Goal: Navigation & Orientation: Find specific page/section

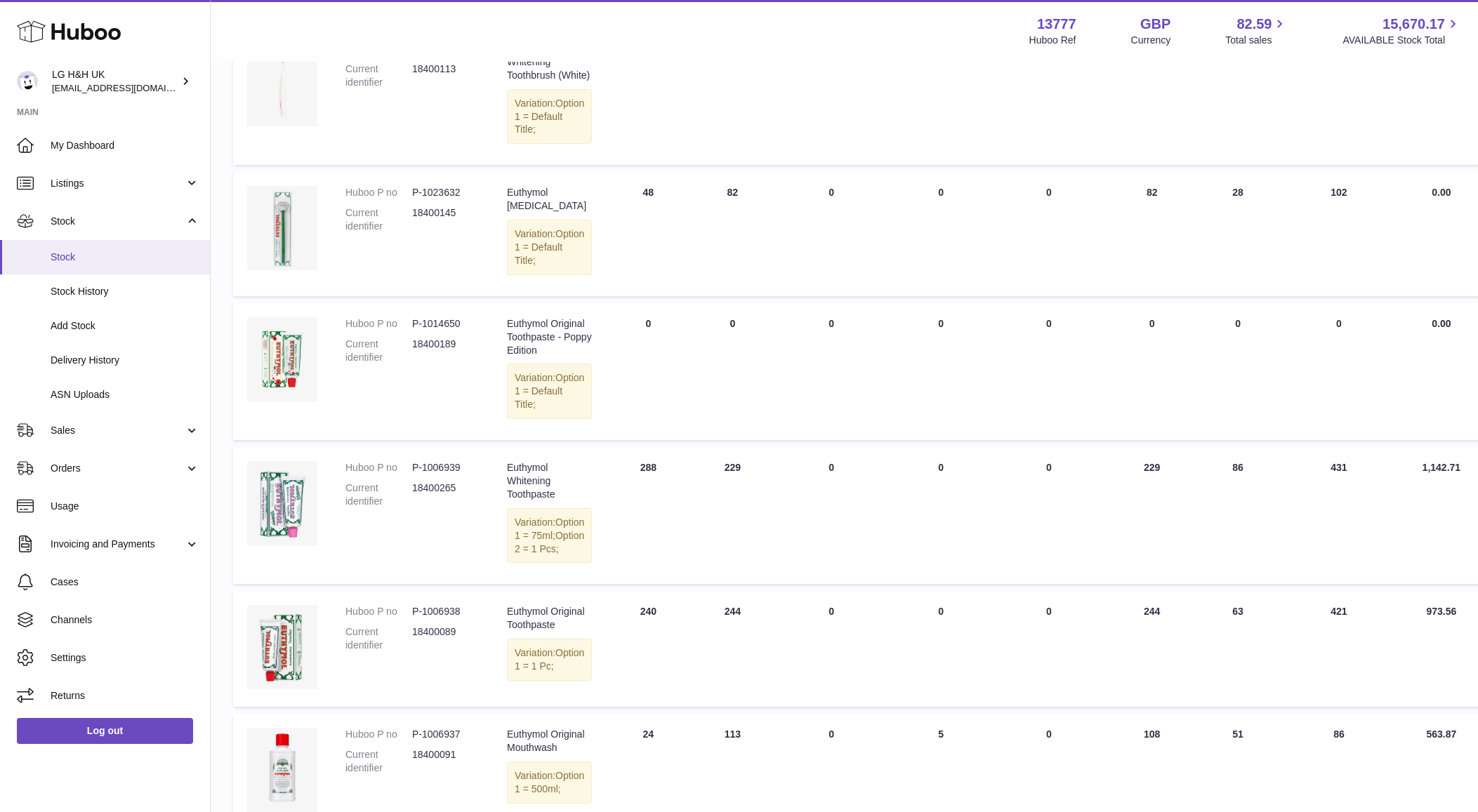
click at [116, 253] on span "Stock" at bounding box center [125, 257] width 149 height 13
click at [100, 426] on span "Sales" at bounding box center [117, 430] width 134 height 13
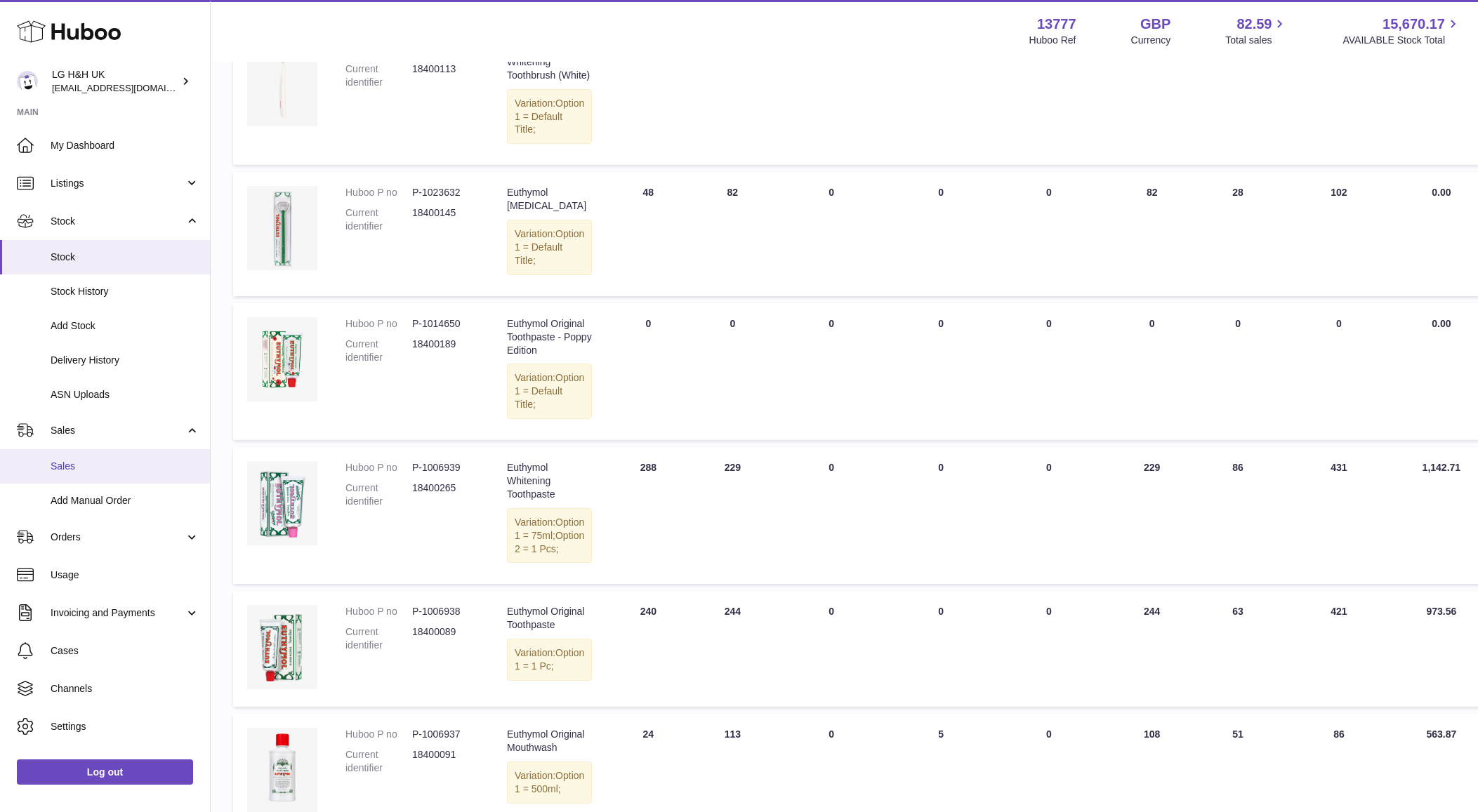
click at [95, 456] on link "Sales" at bounding box center [105, 466] width 210 height 34
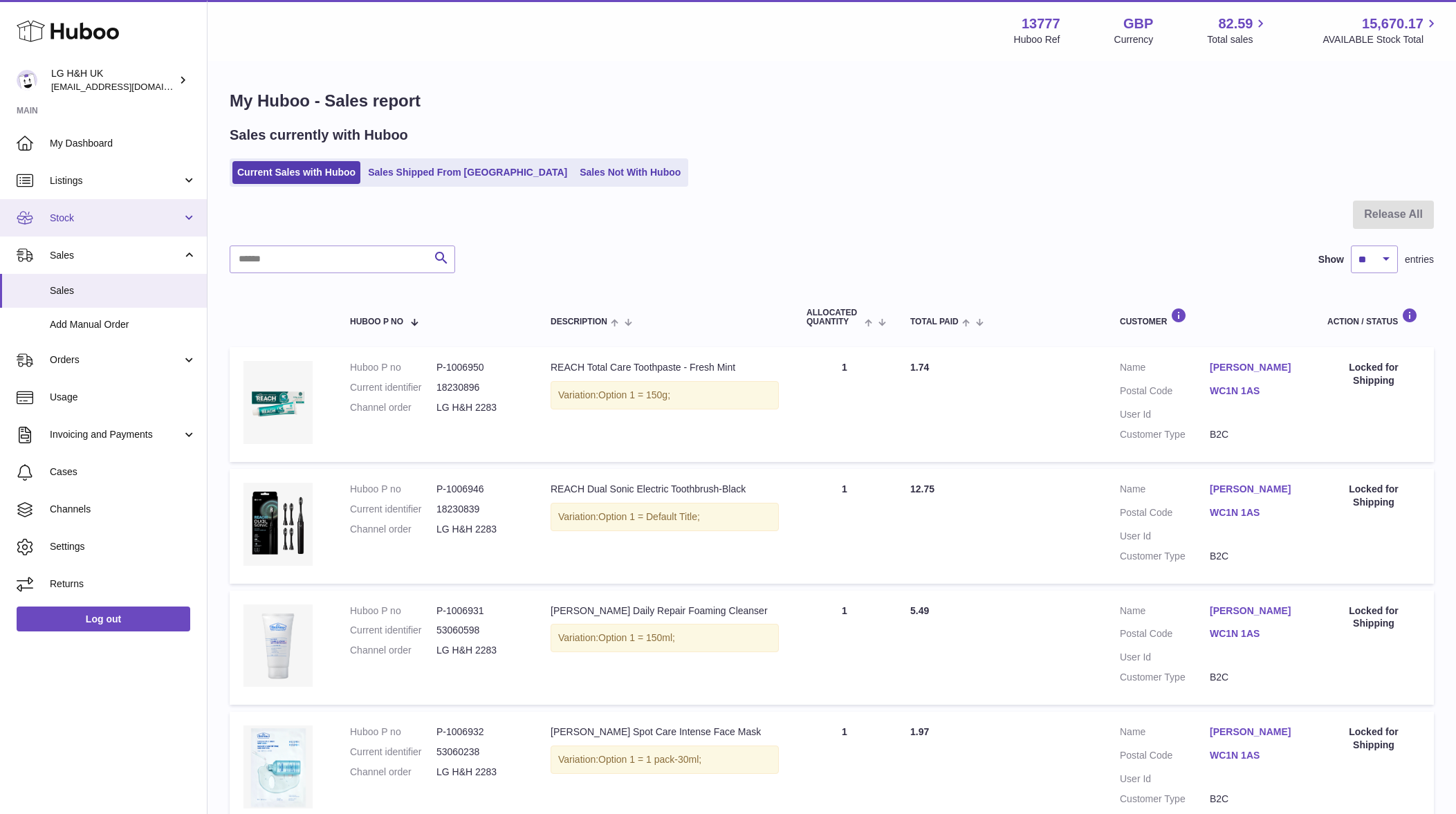
click at [194, 222] on link "Stock" at bounding box center [103, 218] width 207 height 38
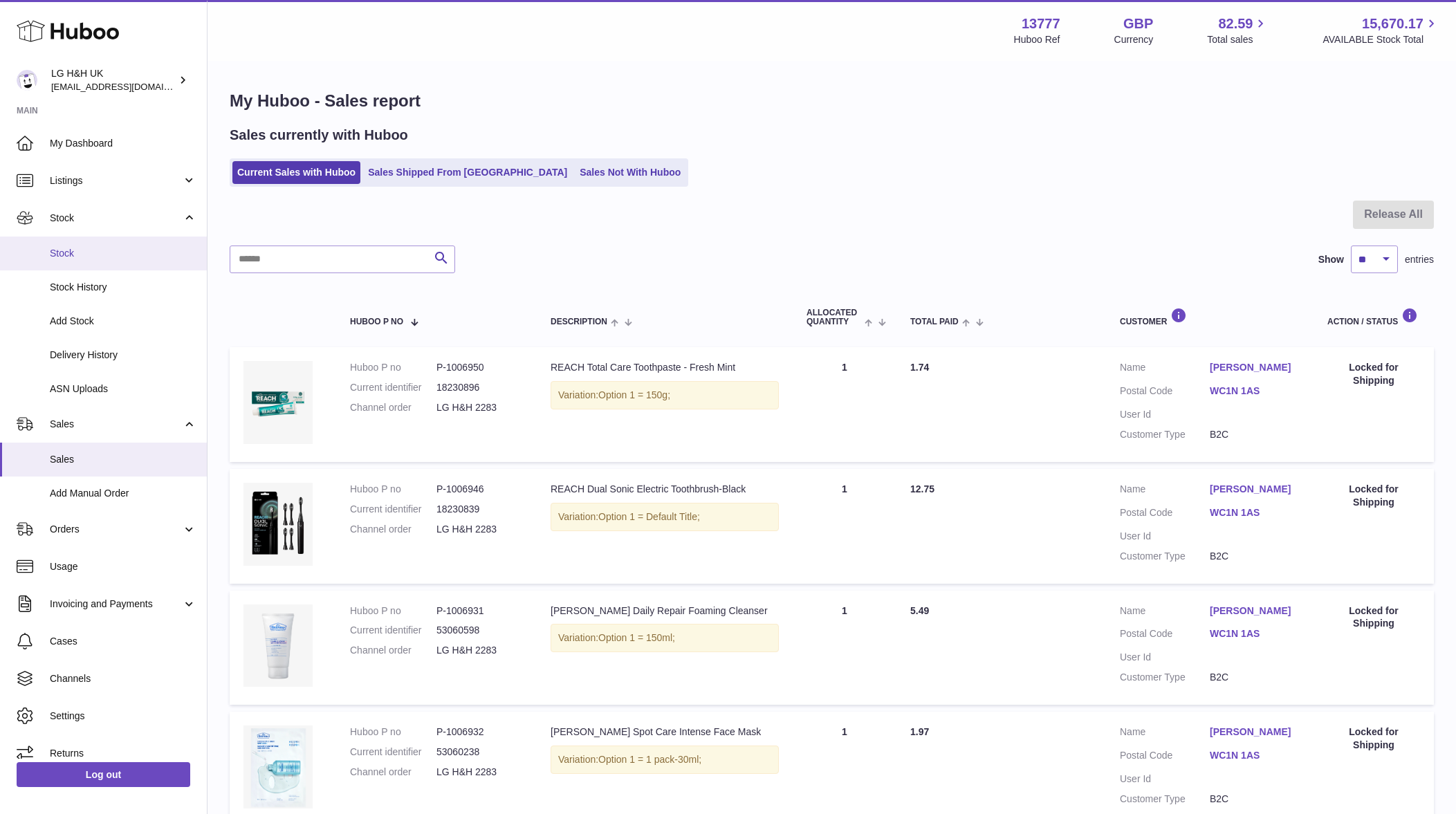
click at [123, 264] on link "Stock" at bounding box center [103, 253] width 207 height 34
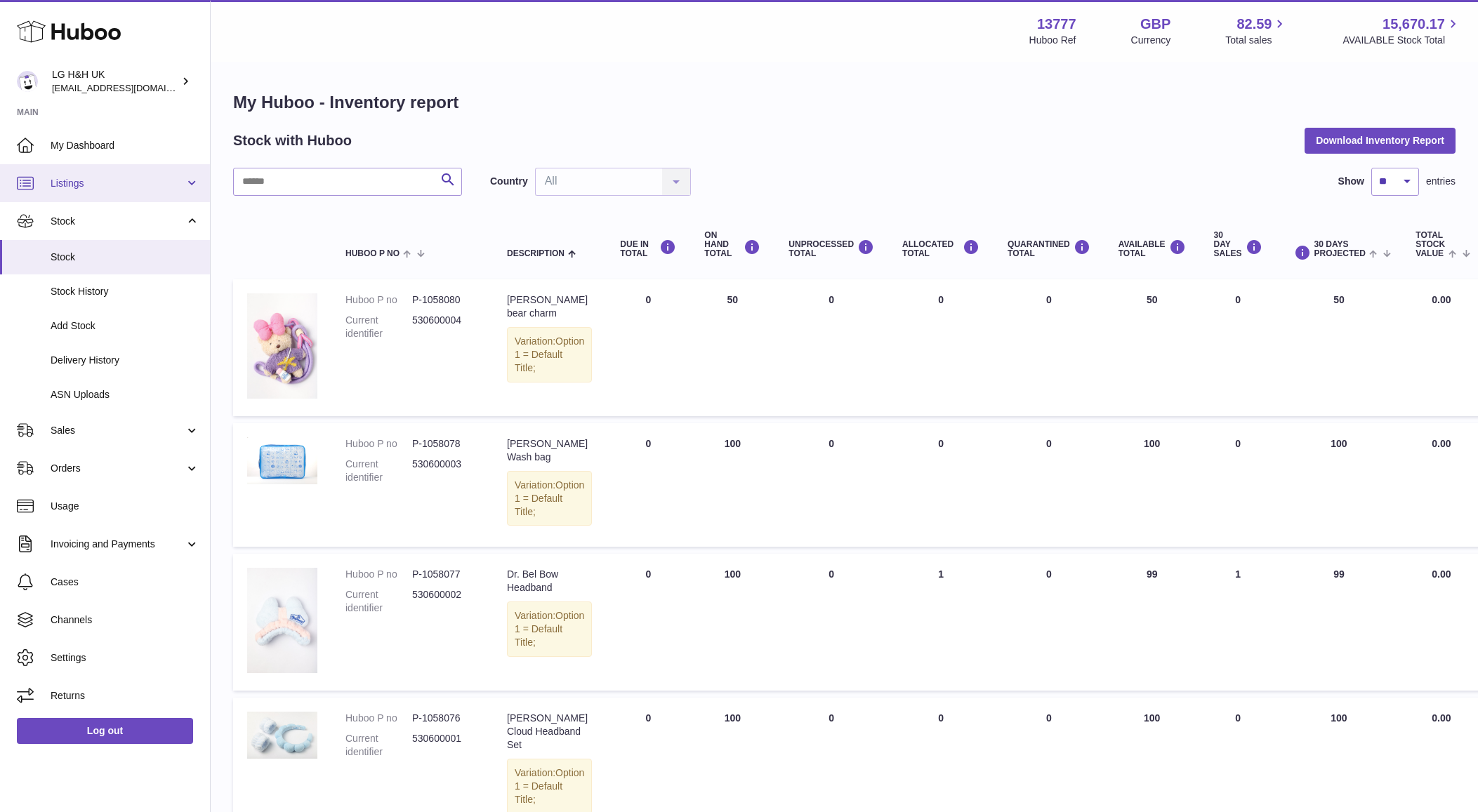
click at [86, 193] on link "Listings" at bounding box center [105, 184] width 210 height 38
